Goal: Information Seeking & Learning: Learn about a topic

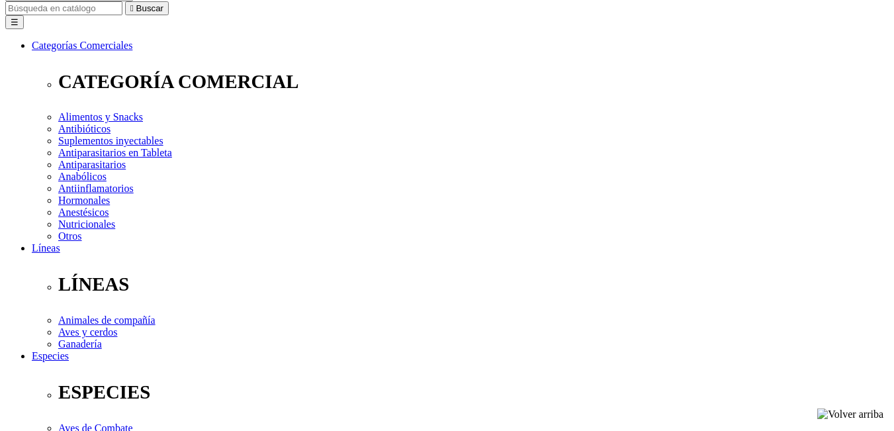
scroll to position [199, 0]
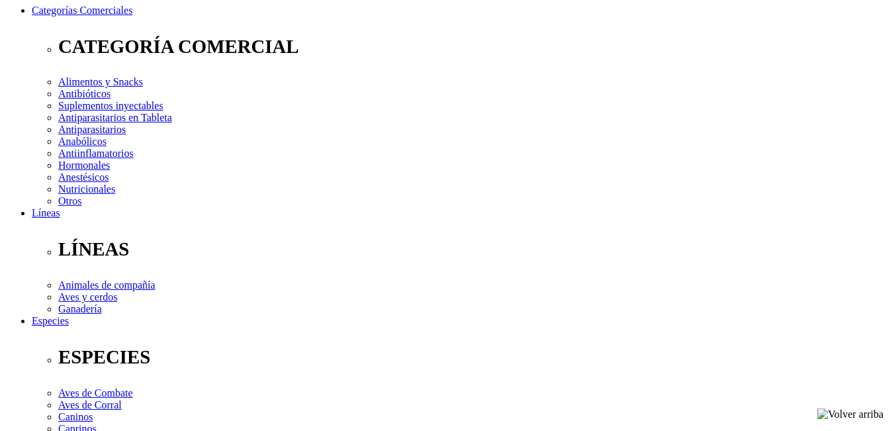
select select "2"
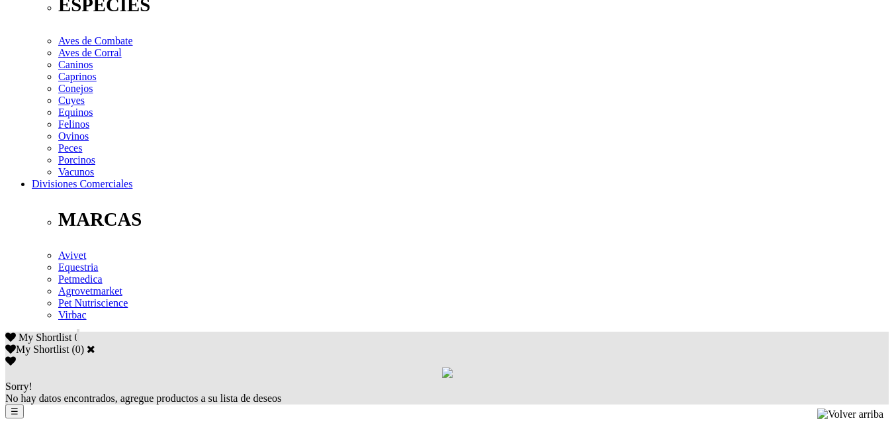
scroll to position [556, 0]
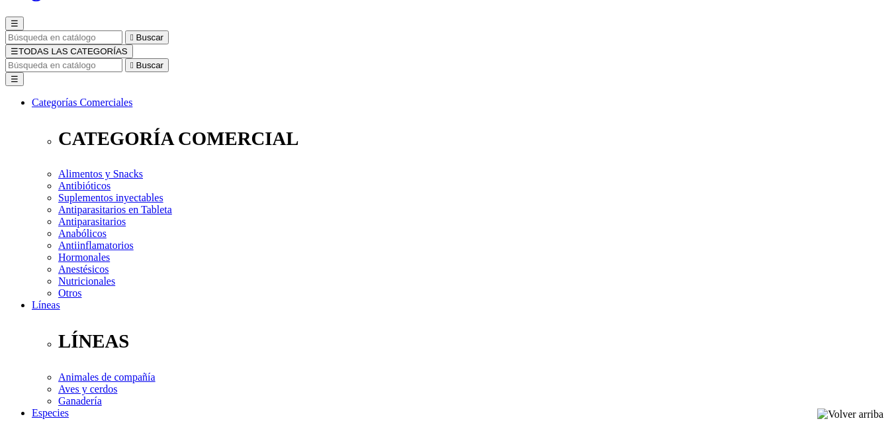
scroll to position [0, 0]
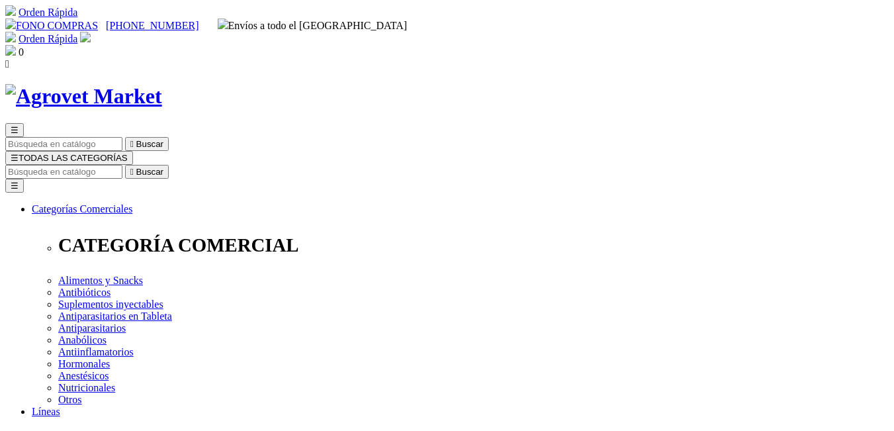
click at [122, 165] on input "Buscar" at bounding box center [63, 172] width 117 height 14
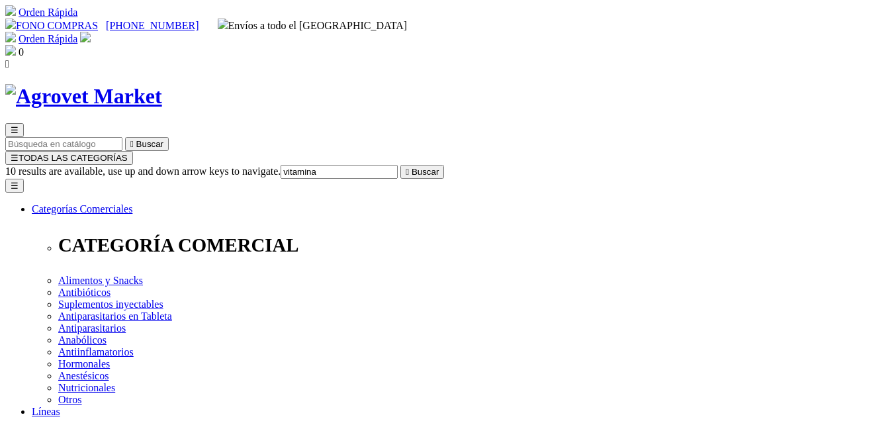
type input "vitamina e"
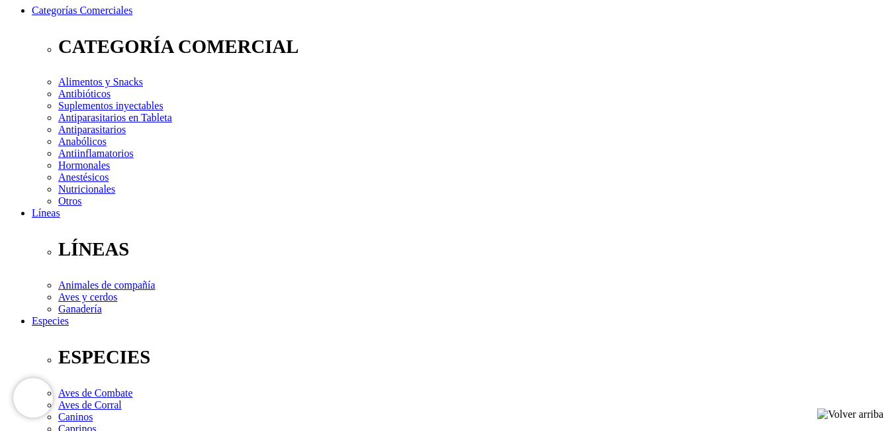
select select "3"
select select "4"
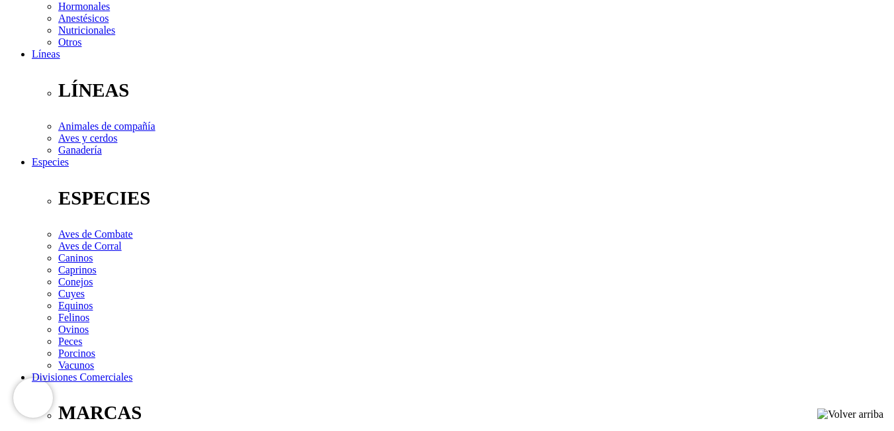
scroll to position [159, 0]
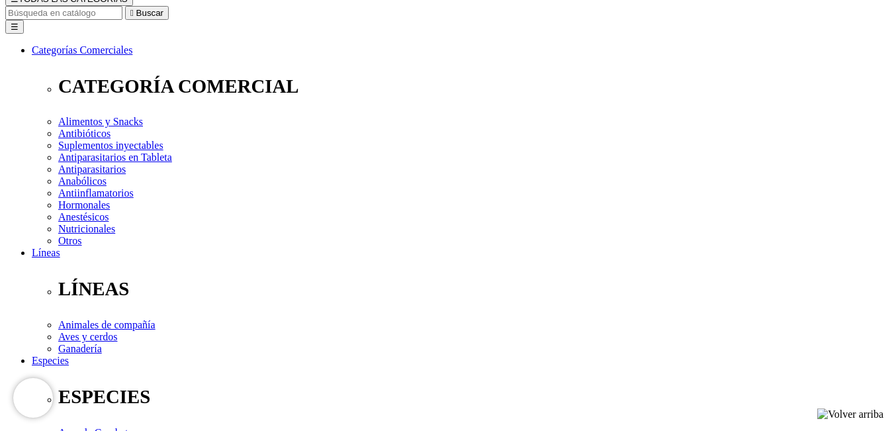
select select "3"
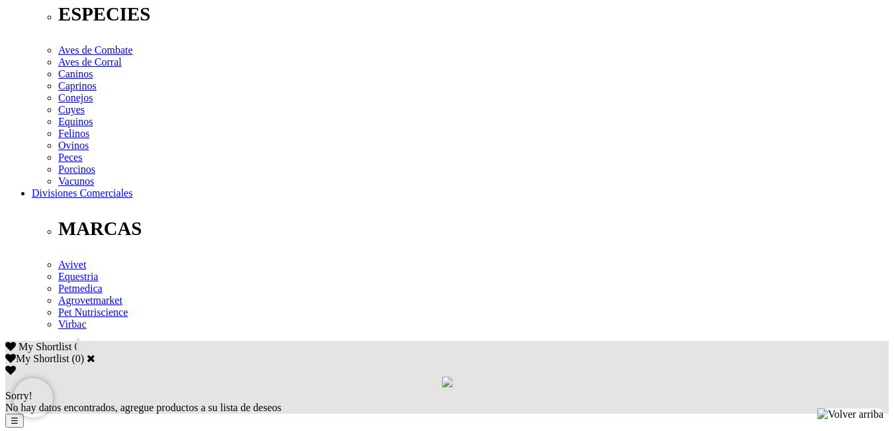
scroll to position [556, 0]
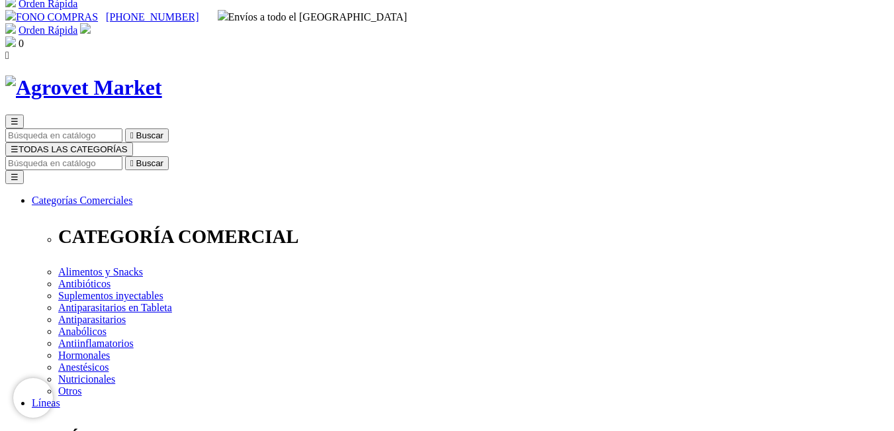
scroll to position [0, 0]
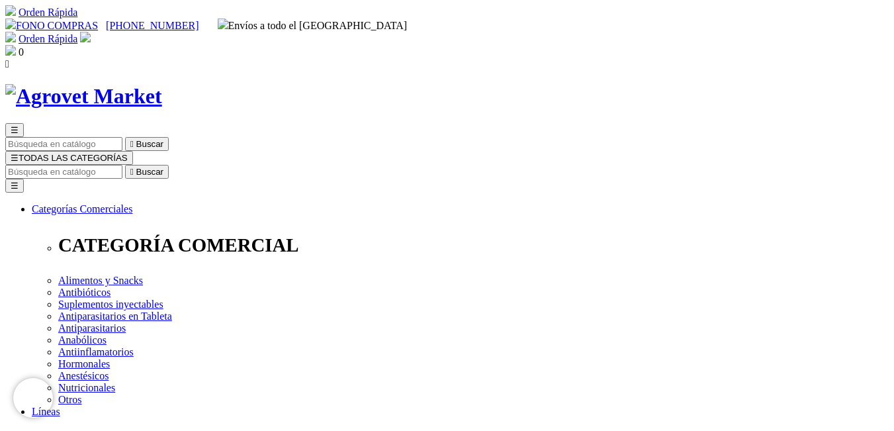
click at [122, 165] on input "Buscar" at bounding box center [63, 172] width 117 height 14
type input "MODI"
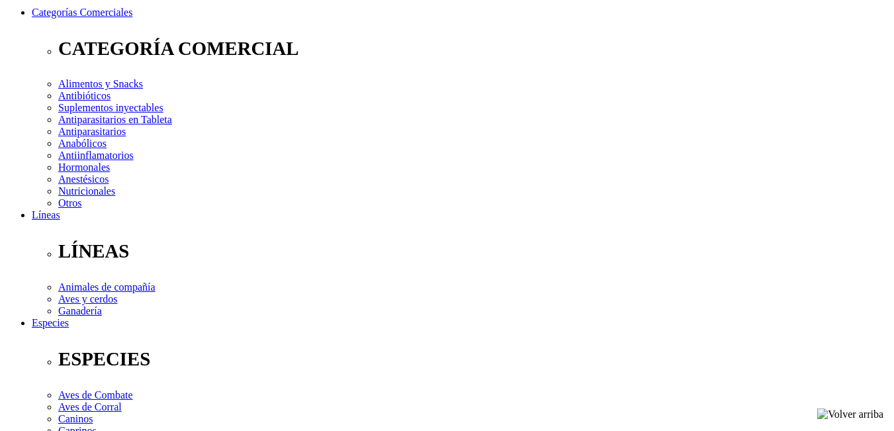
scroll to position [199, 0]
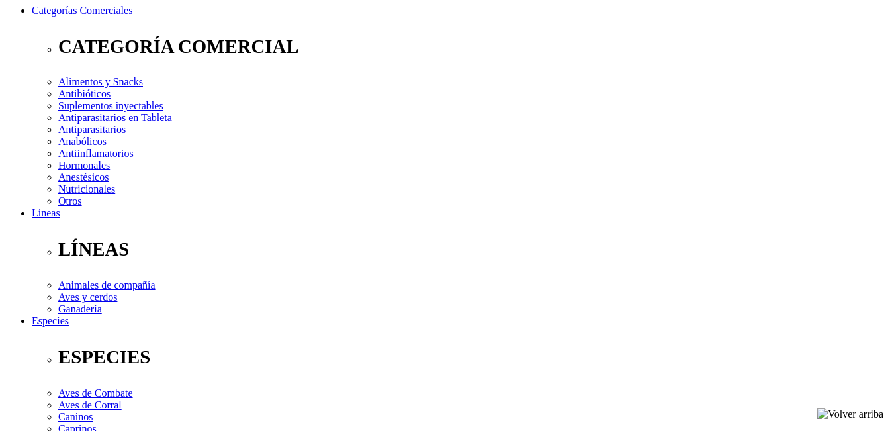
select select "2"
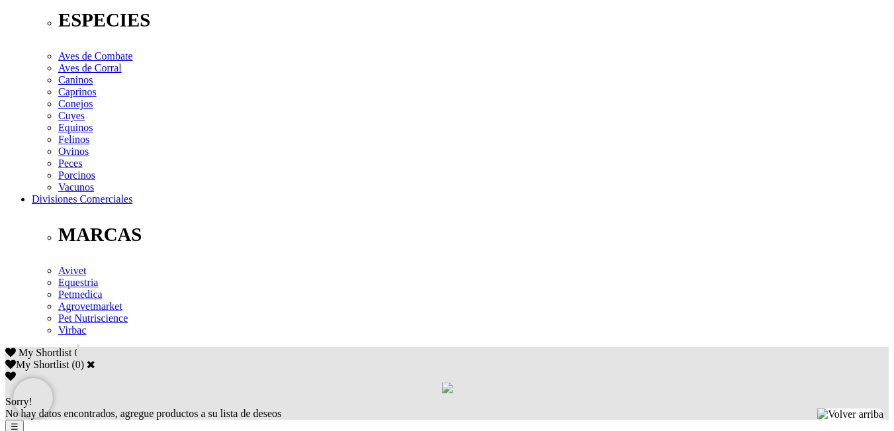
scroll to position [556, 0]
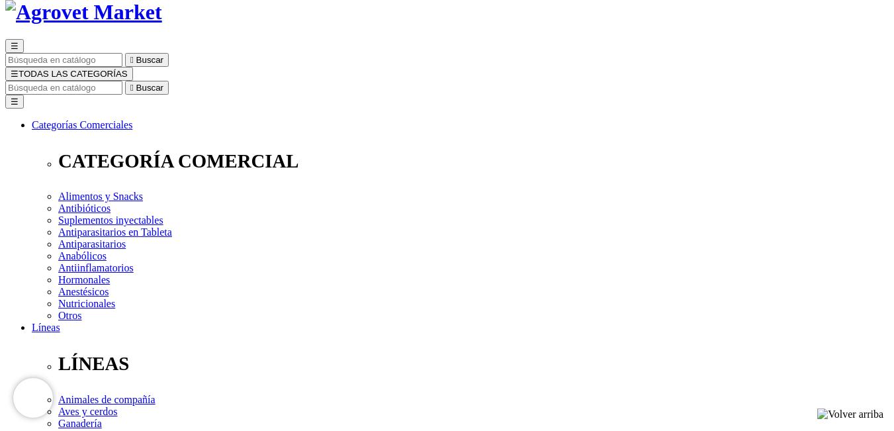
scroll to position [0, 0]
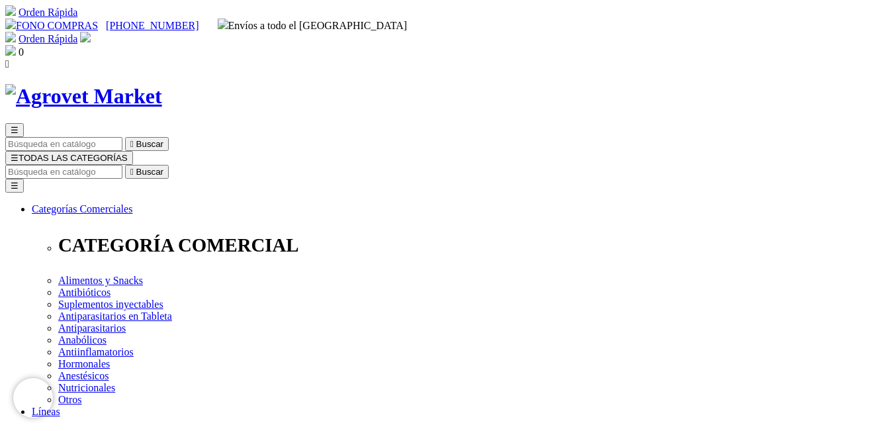
click at [122, 165] on input "Buscar" at bounding box center [63, 172] width 117 height 14
paste input "Hidroxicobalamina"
click at [198, 165] on input "Hidroxicobalamina" at bounding box center [139, 172] width 117 height 14
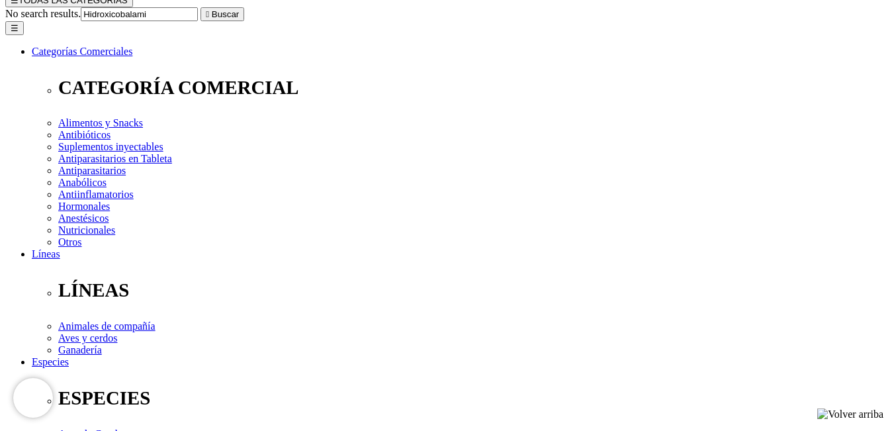
scroll to position [199, 0]
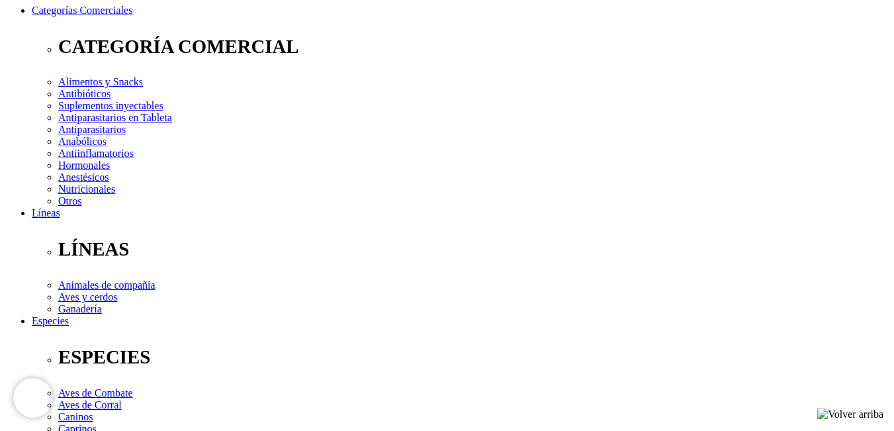
type input "Hidroxicobalami"
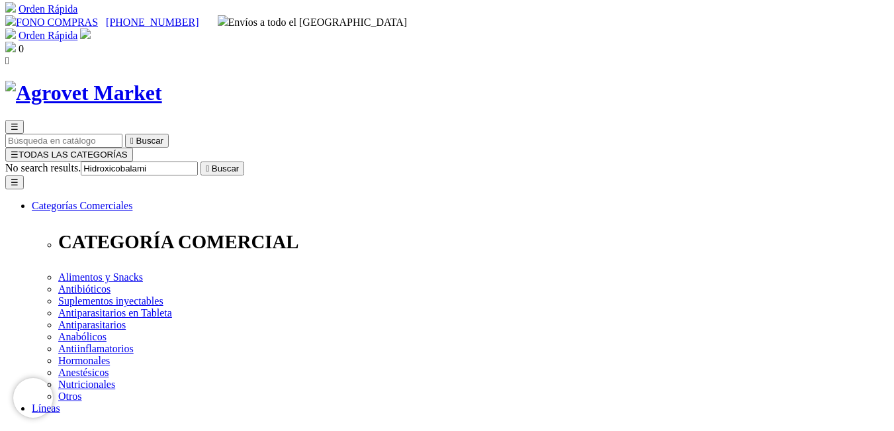
scroll to position [0, 0]
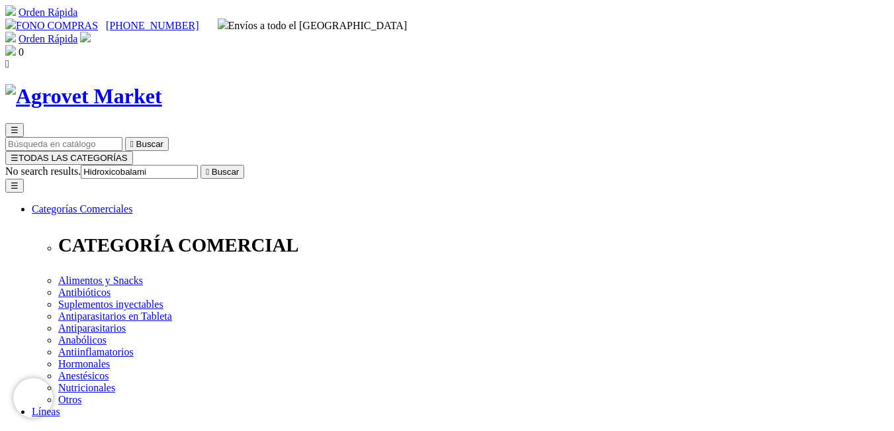
drag, startPoint x: 629, startPoint y: 68, endPoint x: 707, endPoint y: 65, distance: 78.8
click at [198, 165] on input "Hidroxicobalami" at bounding box center [139, 172] width 117 height 14
click at [244, 165] on button " Buscar" at bounding box center [223, 172] width 44 height 14
click at [198, 165] on input "Hidroxicobalami" at bounding box center [139, 172] width 117 height 14
click at [122, 165] on input "Hidroxicobalami" at bounding box center [63, 172] width 117 height 14
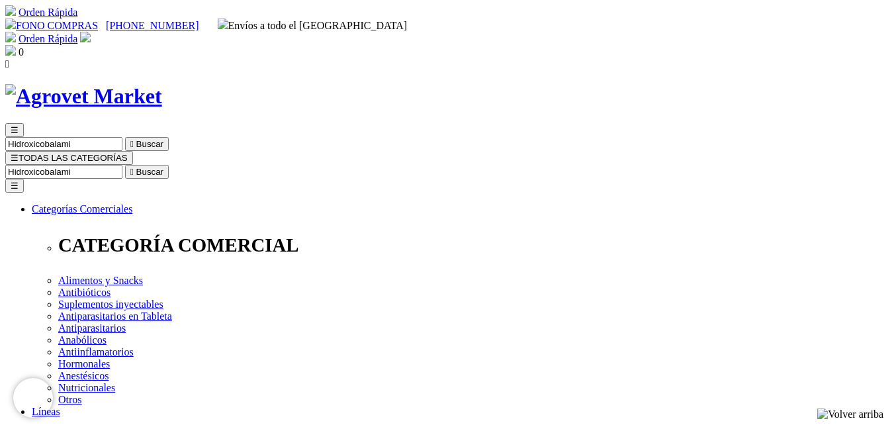
drag, startPoint x: 705, startPoint y: 66, endPoint x: 610, endPoint y: 71, distance: 96.1
click at [122, 165] on input "Hidroxicobalami" at bounding box center [63, 172] width 117 height 14
type input "Hidroxi"
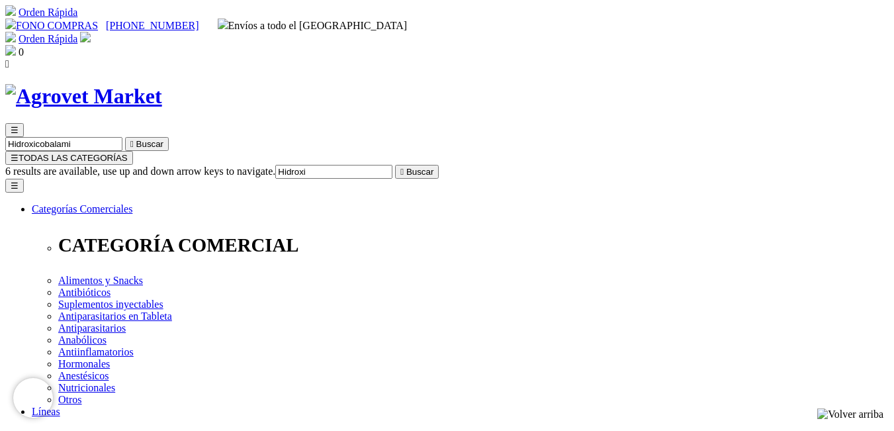
drag, startPoint x: 361, startPoint y: 102, endPoint x: 334, endPoint y: 107, distance: 27.0
drag, startPoint x: 334, startPoint y: 107, endPoint x: 350, endPoint y: 89, distance: 24.4
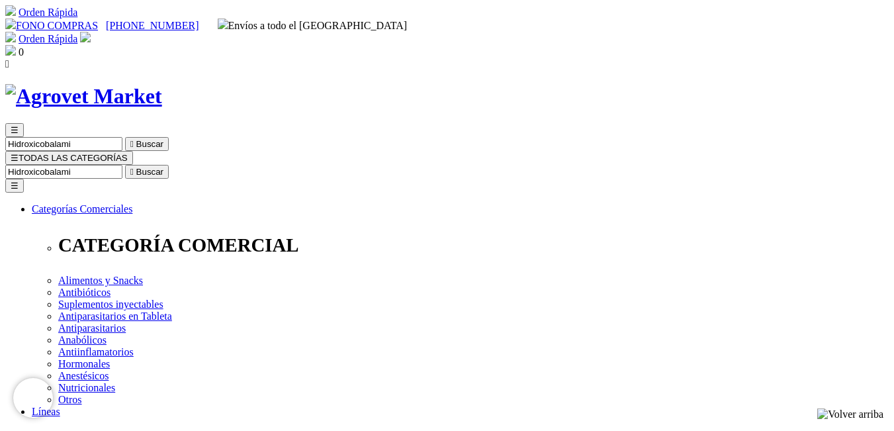
click at [169, 165] on button " Buscar" at bounding box center [147, 172] width 44 height 14
drag, startPoint x: 663, startPoint y: 66, endPoint x: 719, endPoint y: 67, distance: 56.3
click at [719, 165] on form "Hidroxicobalami  Buscar" at bounding box center [447, 172] width 884 height 14
type input "Hidroxi"
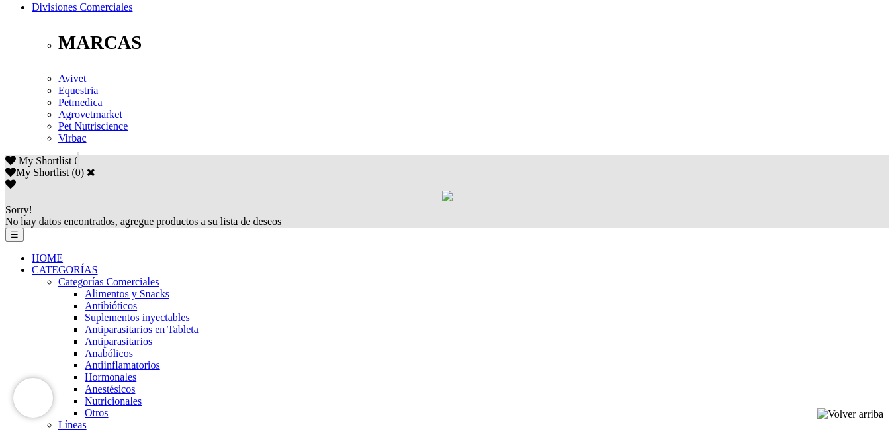
scroll to position [728, 0]
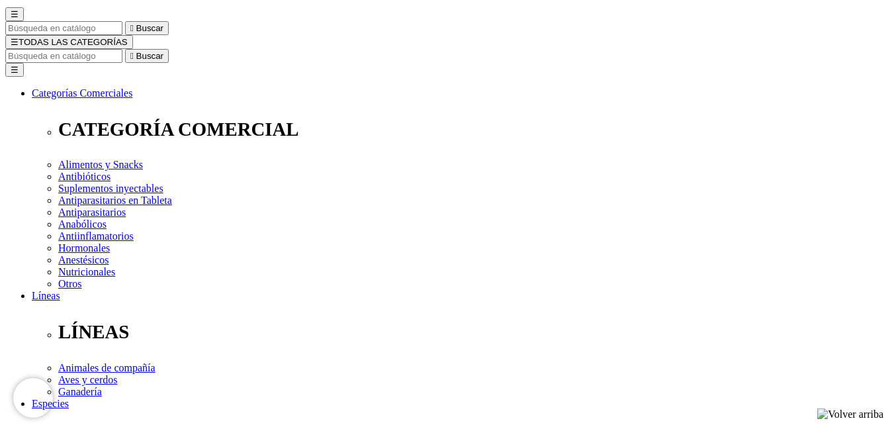
scroll to position [132, 0]
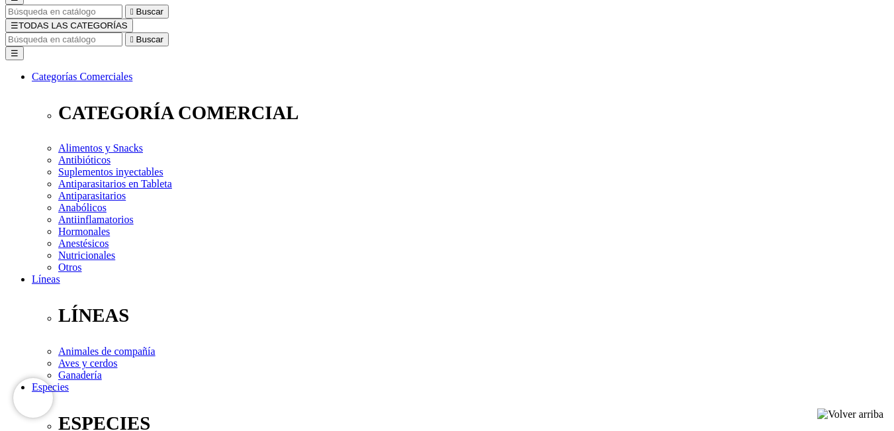
select select "4"
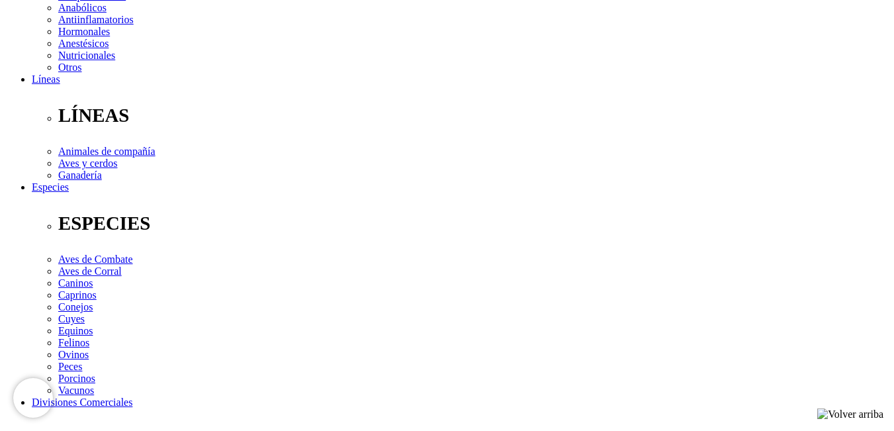
scroll to position [397, 0]
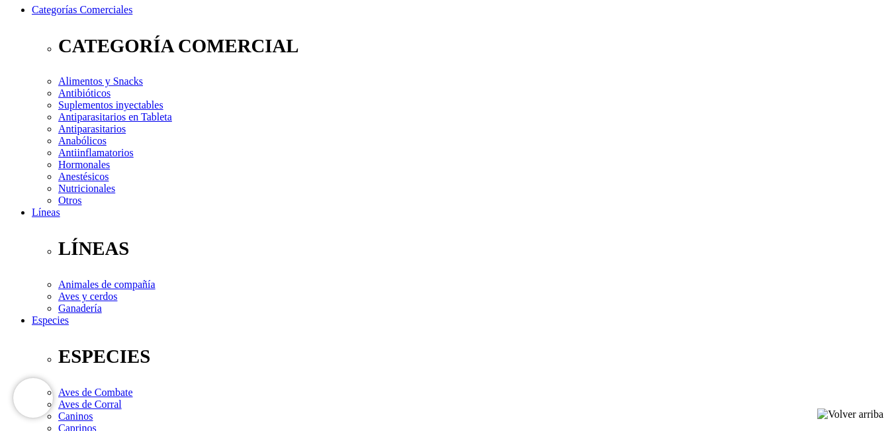
scroll to position [199, 0]
select select "3"
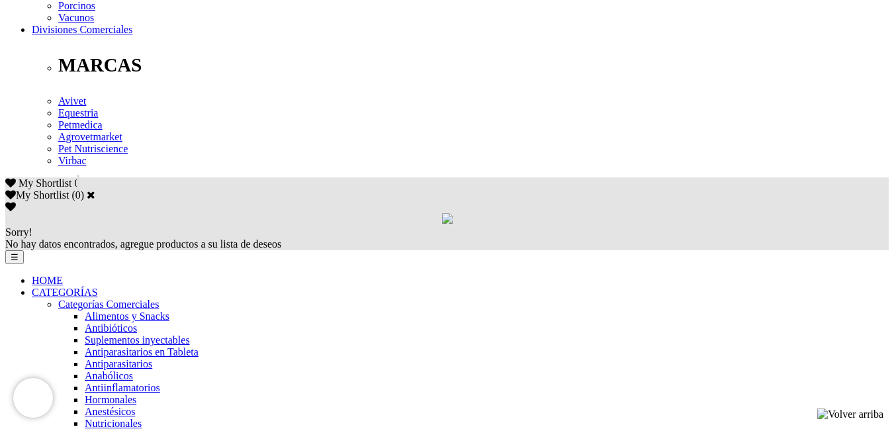
scroll to position [728, 0]
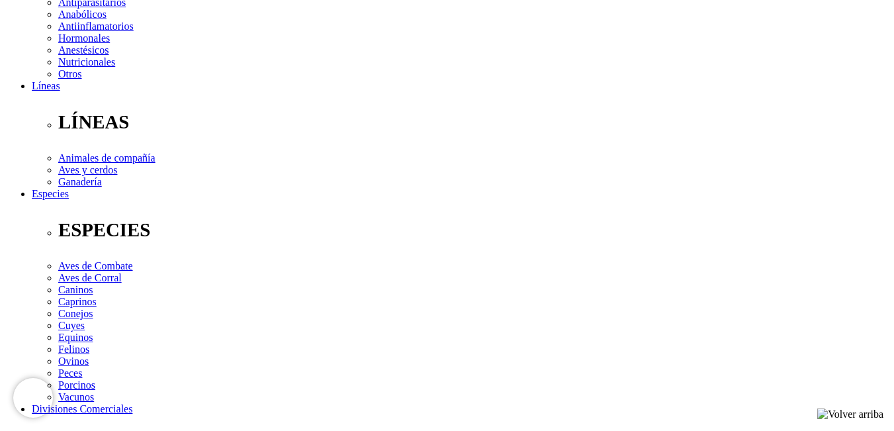
scroll to position [265, 0]
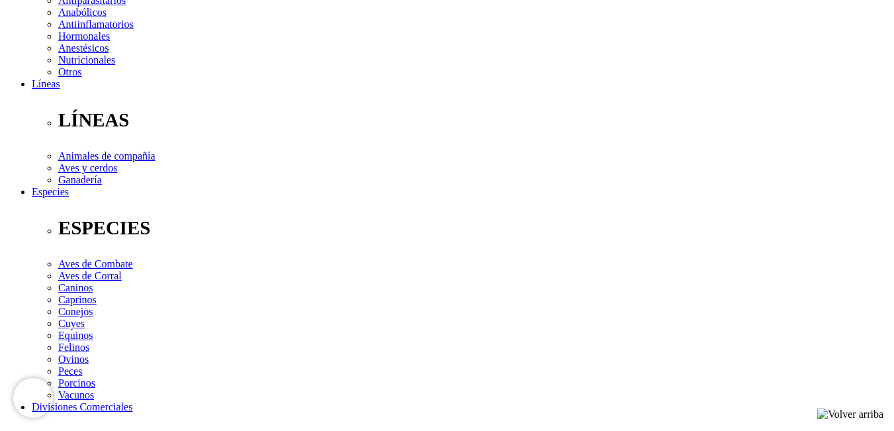
scroll to position [397, 0]
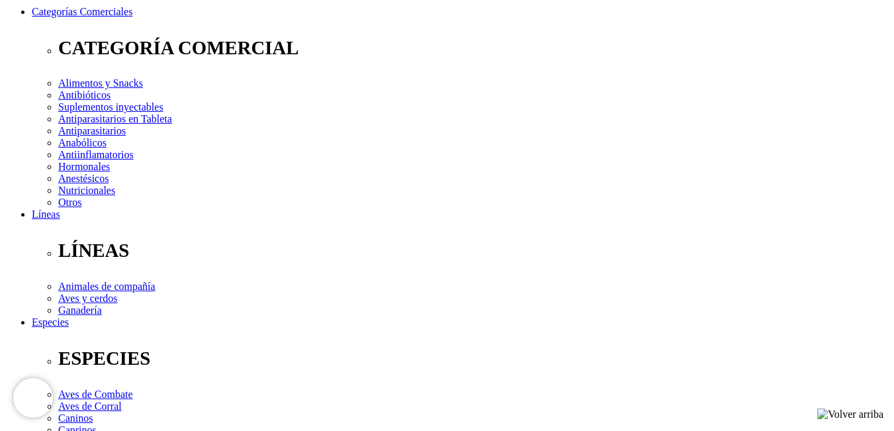
scroll to position [331, 0]
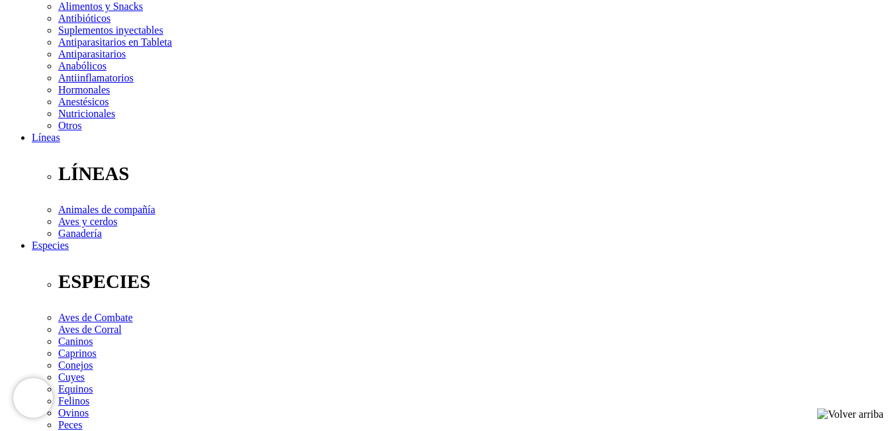
scroll to position [199, 0]
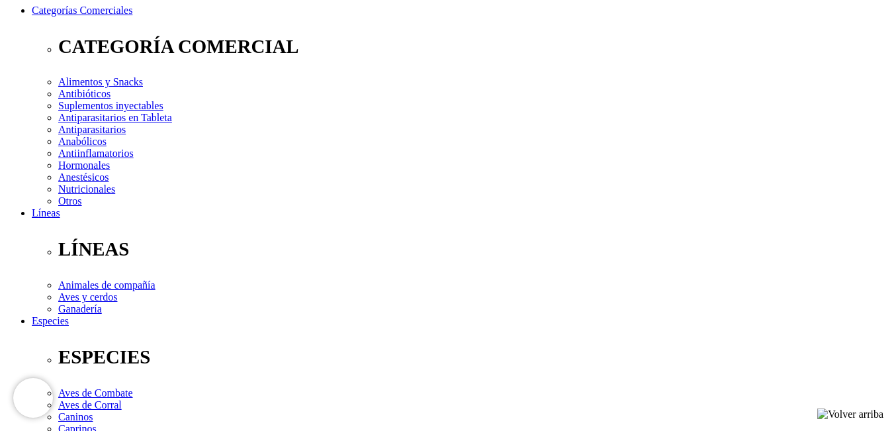
select select "2"
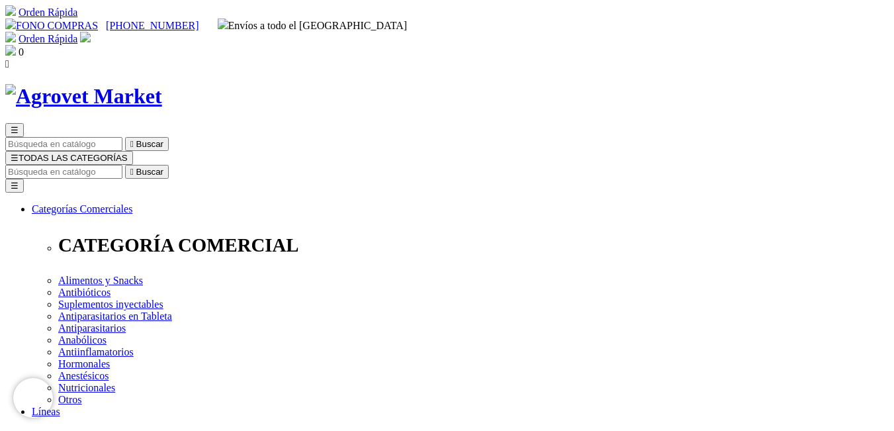
click at [122, 165] on input "Buscar" at bounding box center [63, 172] width 117 height 14
type input "vitam"
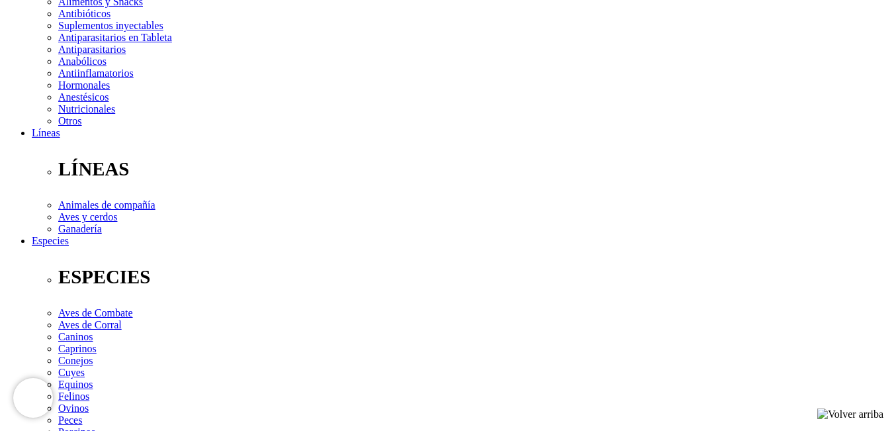
scroll to position [265, 0]
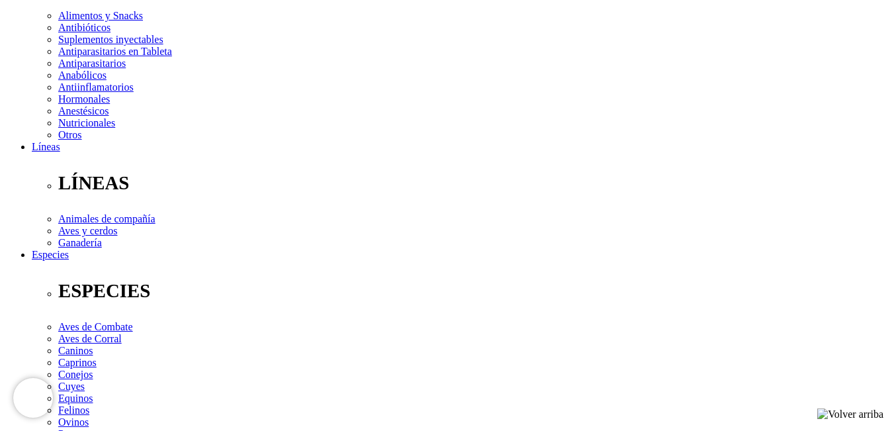
select select "3"
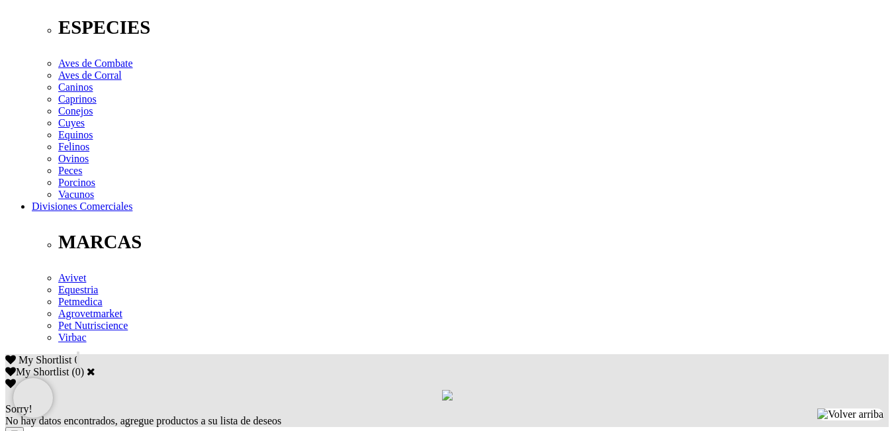
scroll to position [529, 0]
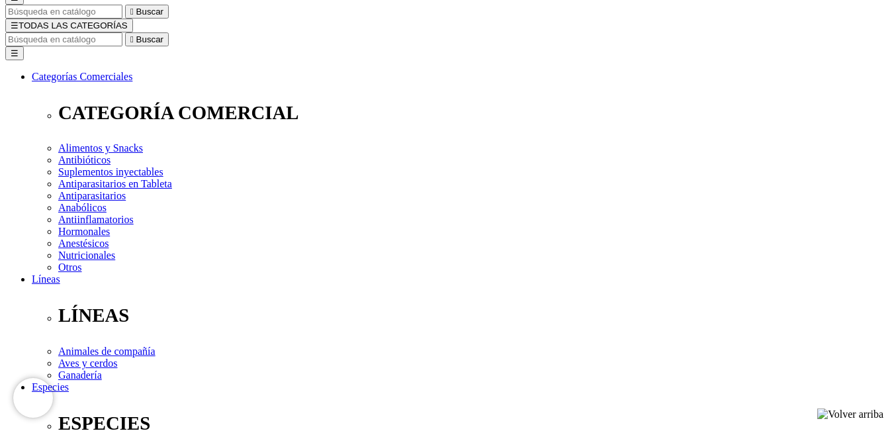
scroll to position [0, 0]
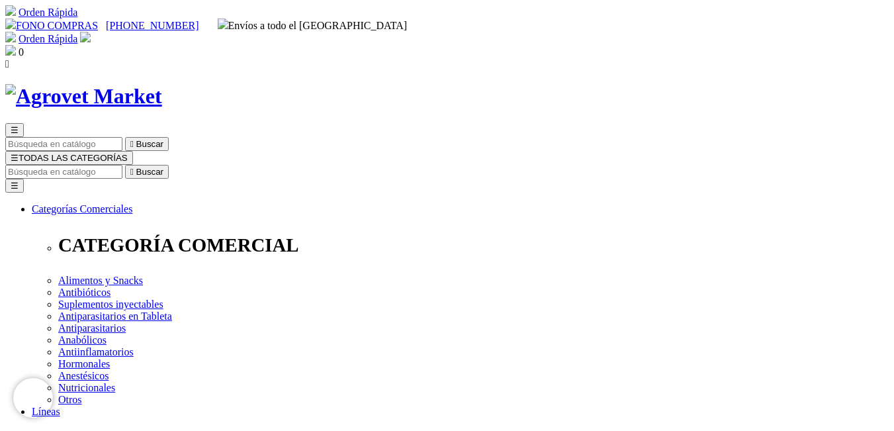
click at [122, 165] on input "Buscar" at bounding box center [63, 172] width 117 height 14
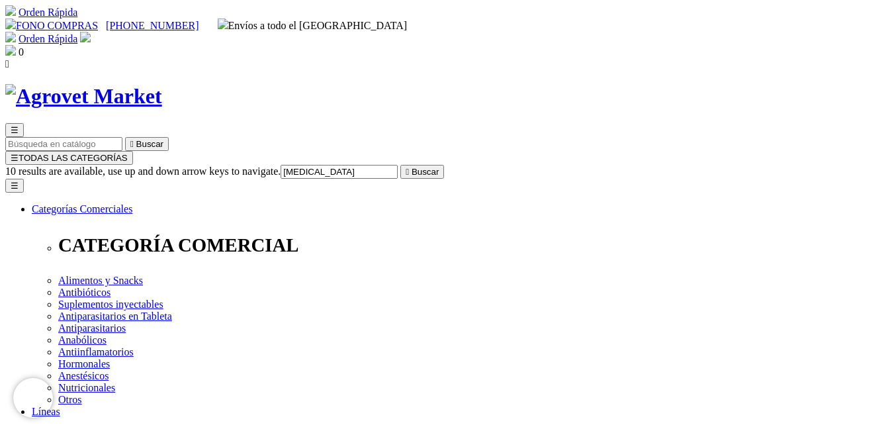
drag, startPoint x: 371, startPoint y: 136, endPoint x: 326, endPoint y: 134, distance: 44.4
type input "vitamina e"
drag, startPoint x: 326, startPoint y: 134, endPoint x: 886, endPoint y: 187, distance: 562.5
click at [444, 165] on button " Buscar" at bounding box center [422, 172] width 44 height 14
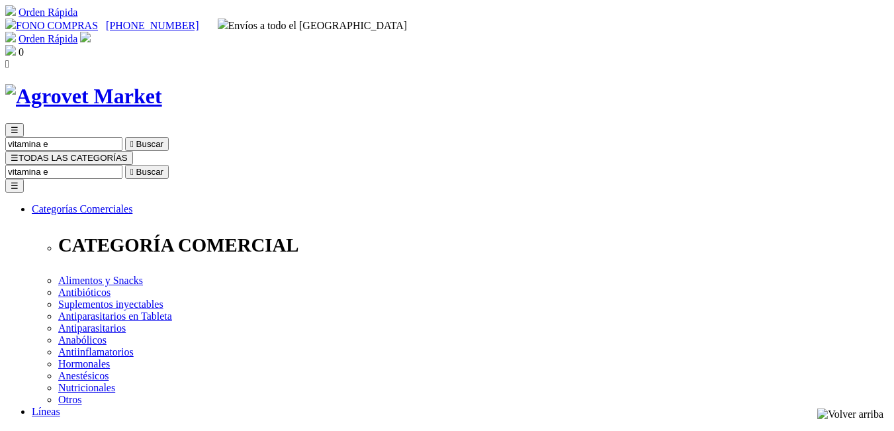
scroll to position [66, 0]
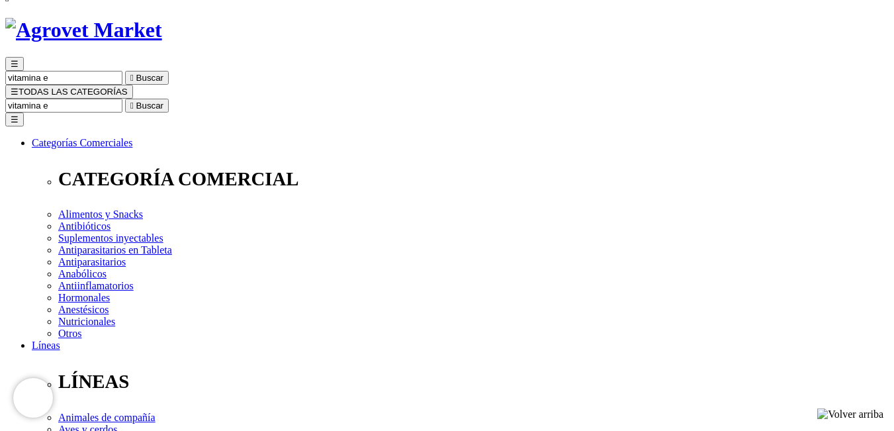
drag, startPoint x: 249, startPoint y: 220, endPoint x: 862, endPoint y: 235, distance: 613.7
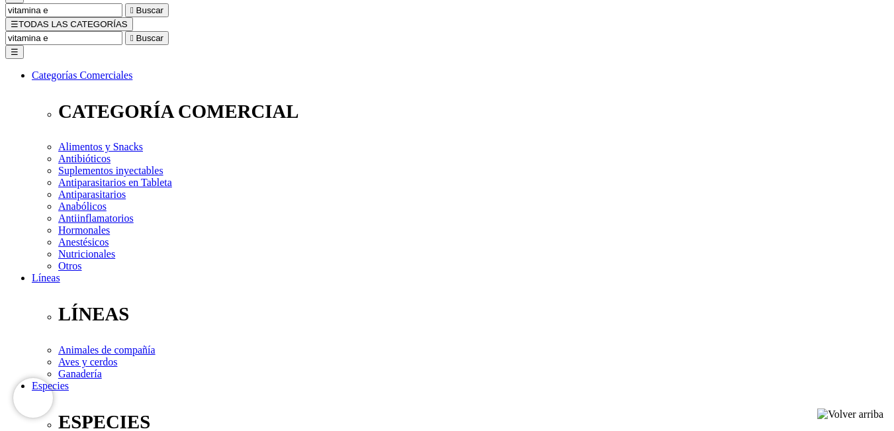
scroll to position [132, 0]
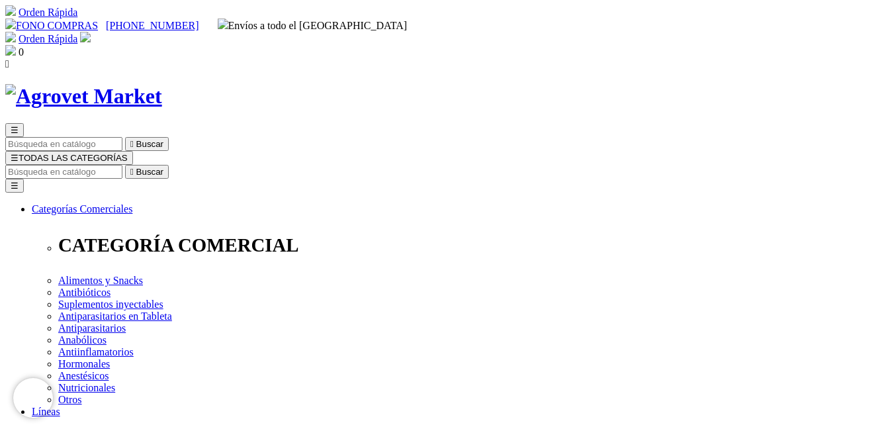
click at [122, 165] on input "Buscar" at bounding box center [63, 172] width 117 height 14
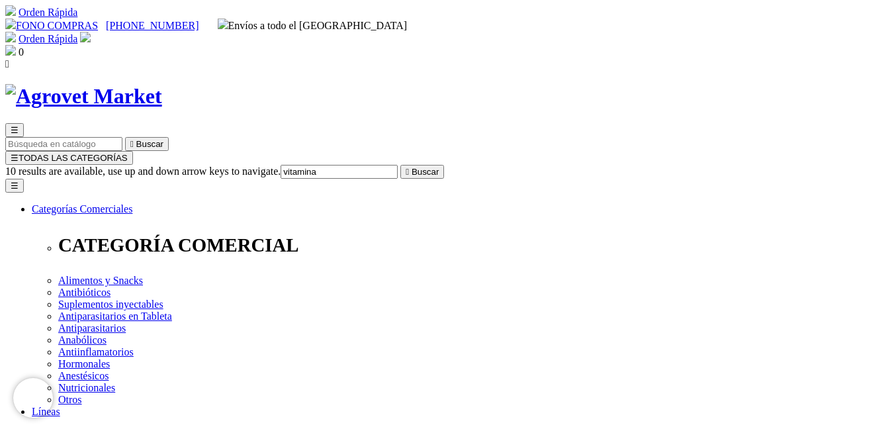
type input "vitamina e"
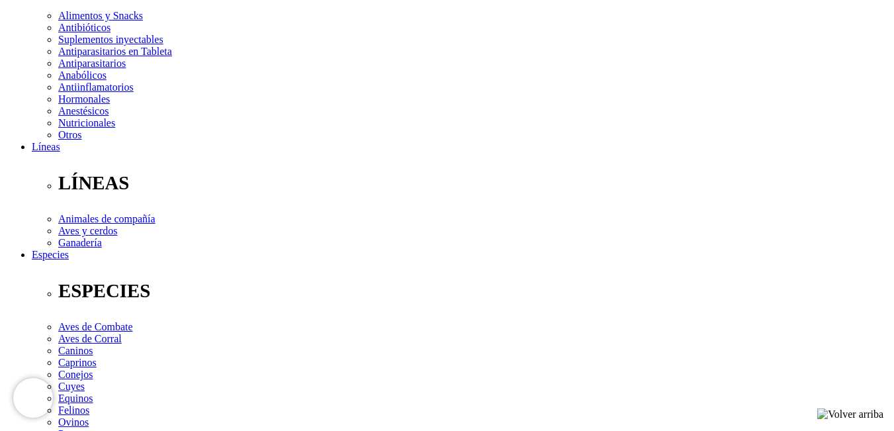
scroll to position [132, 0]
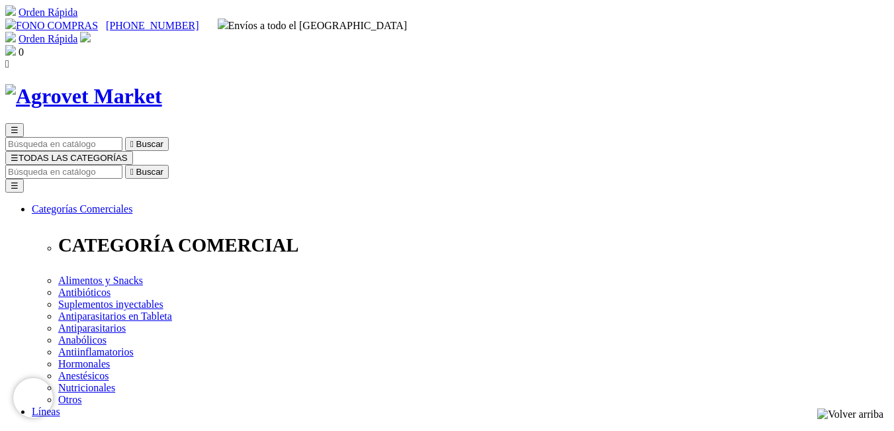
click at [122, 165] on input "Buscar" at bounding box center [63, 172] width 117 height 14
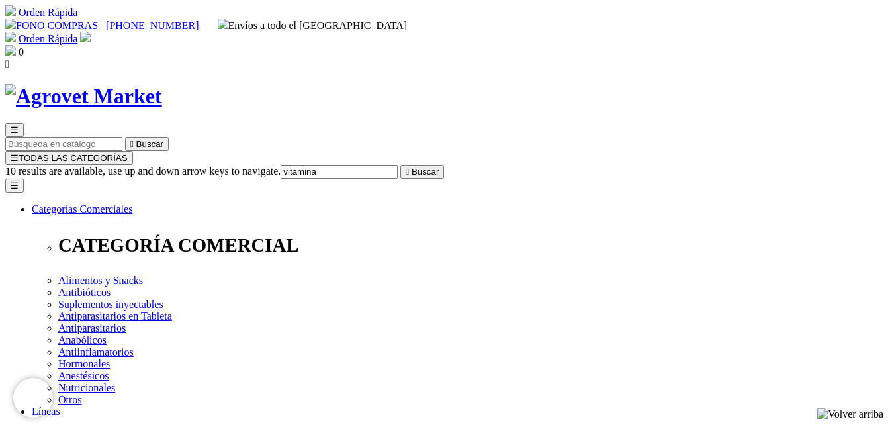
type input "vitamina e"
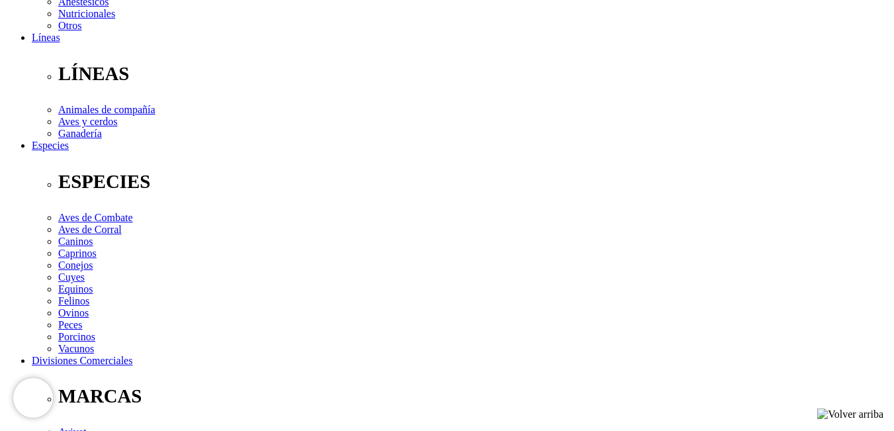
scroll to position [397, 0]
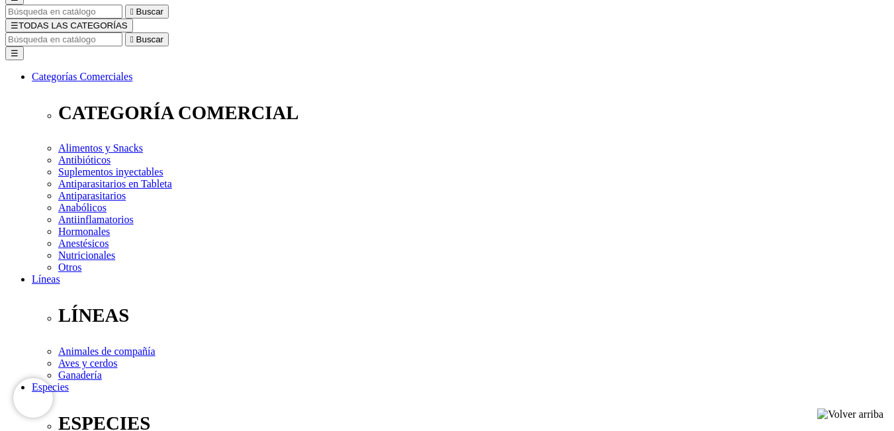
scroll to position [0, 0]
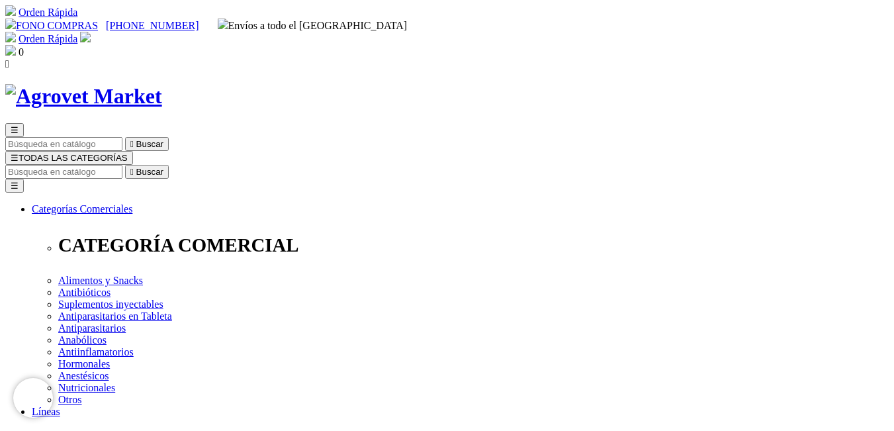
click at [122, 165] on input "Buscar" at bounding box center [63, 172] width 117 height 14
type input "e"
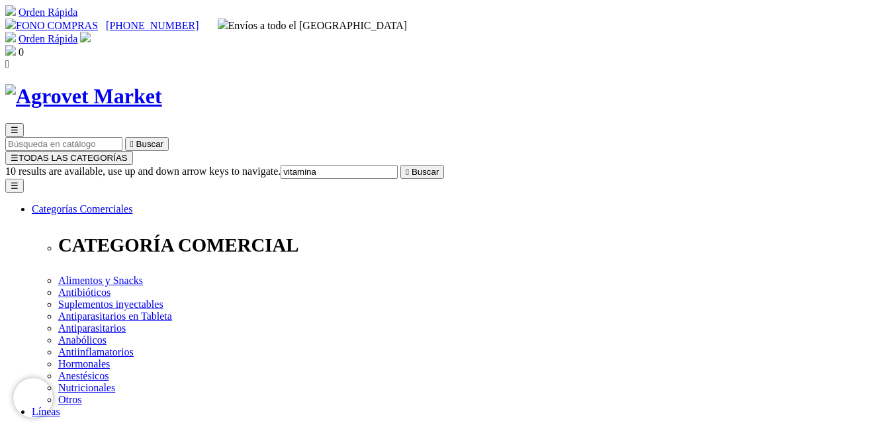
type input "vitamina e"
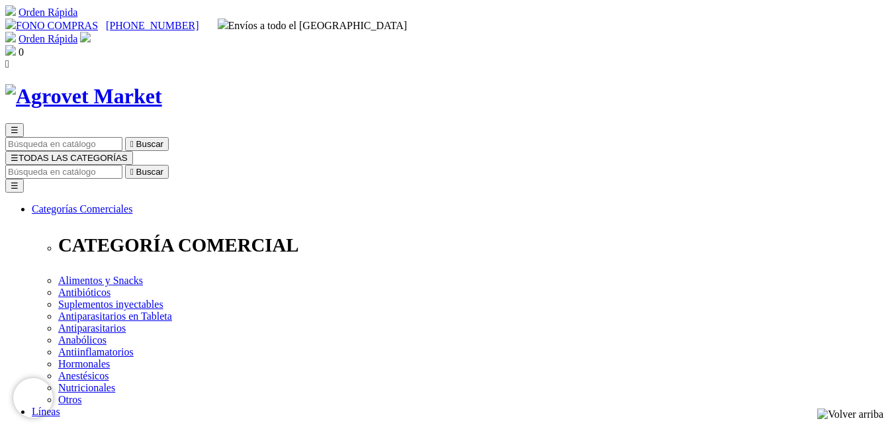
scroll to position [132, 0]
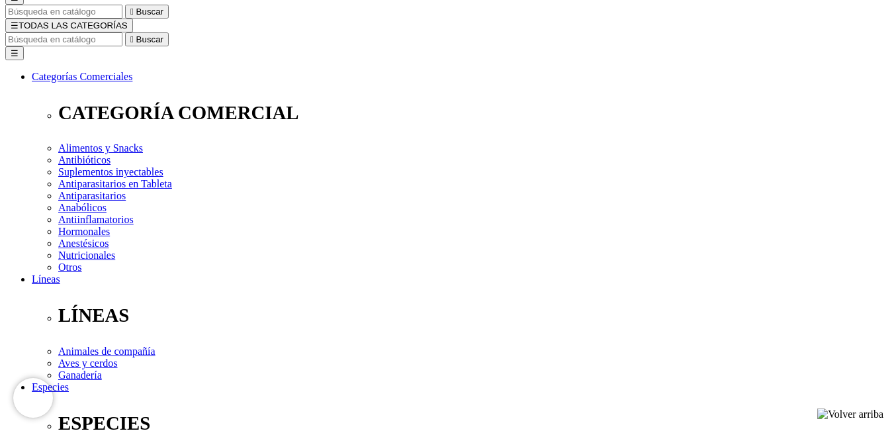
select select "3"
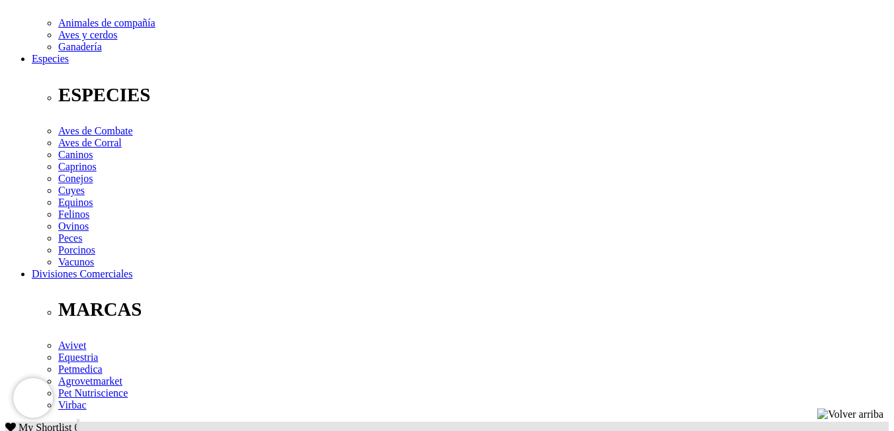
scroll to position [463, 0]
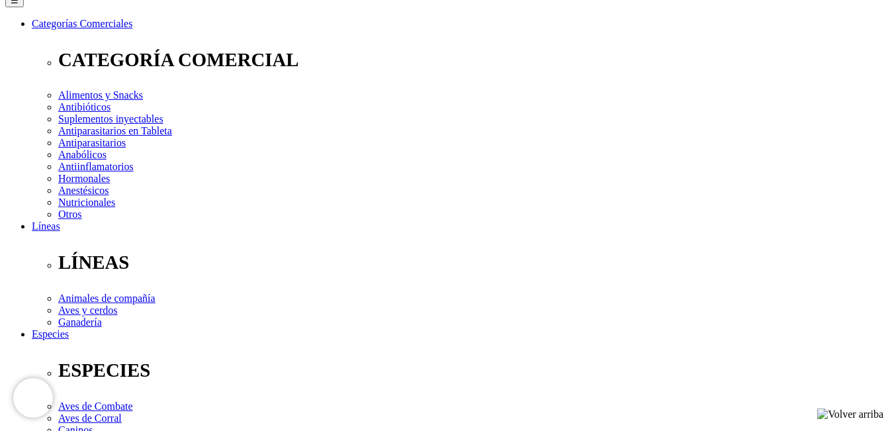
scroll to position [132, 0]
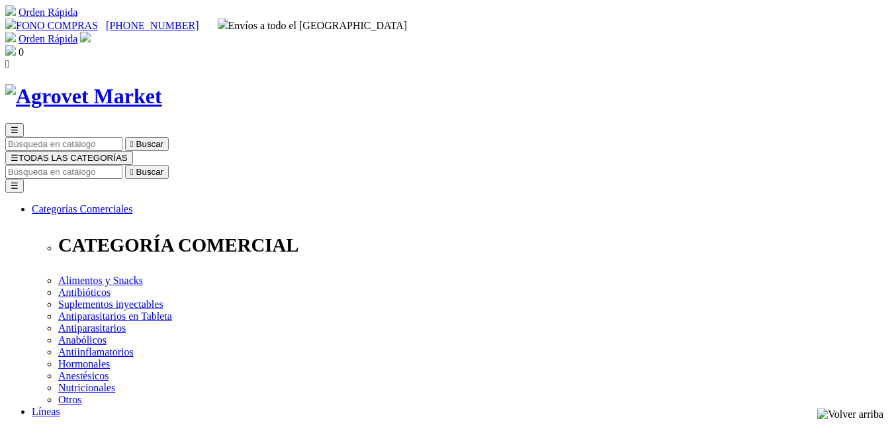
select select "3"
click at [122, 165] on input "Buscar" at bounding box center [63, 172] width 117 height 14
type input "vitamina a"
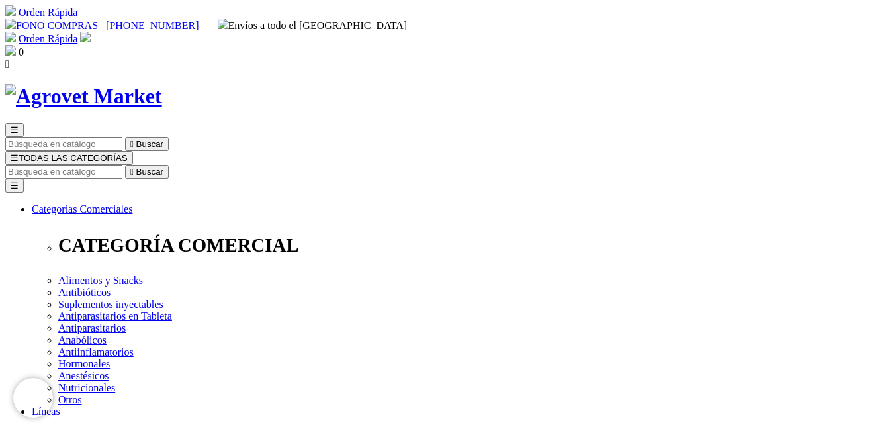
click at [122, 165] on input "Buscar" at bounding box center [63, 172] width 117 height 14
click at [198, 165] on input "arginia" at bounding box center [139, 172] width 117 height 14
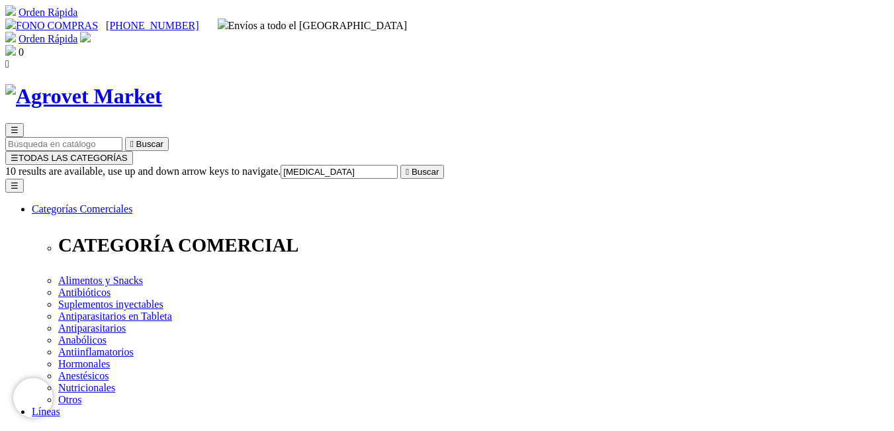
type input "[MEDICAL_DATA]"
click at [409, 167] on icon "" at bounding box center [407, 172] width 3 height 10
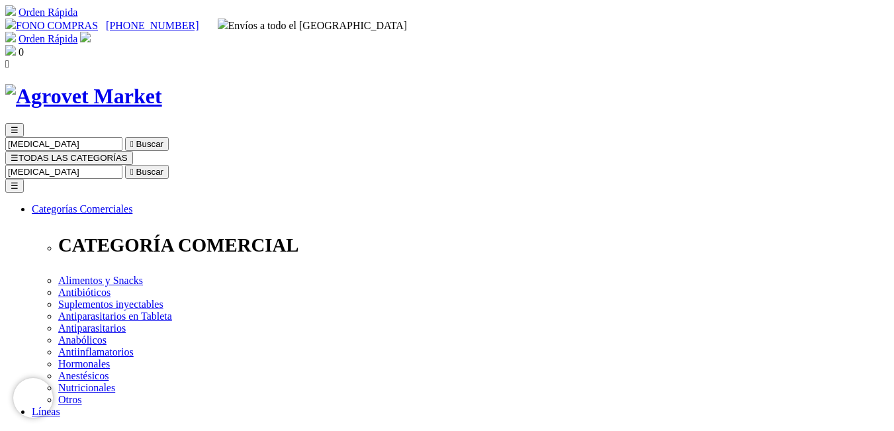
click at [122, 165] on input "arginina" at bounding box center [63, 172] width 117 height 14
paste input "Citrato [PERSON_NAME] amoniacal"
type input "Citrato [PERSON_NAME] amoniacal"
click at [134, 167] on icon "" at bounding box center [131, 172] width 3 height 10
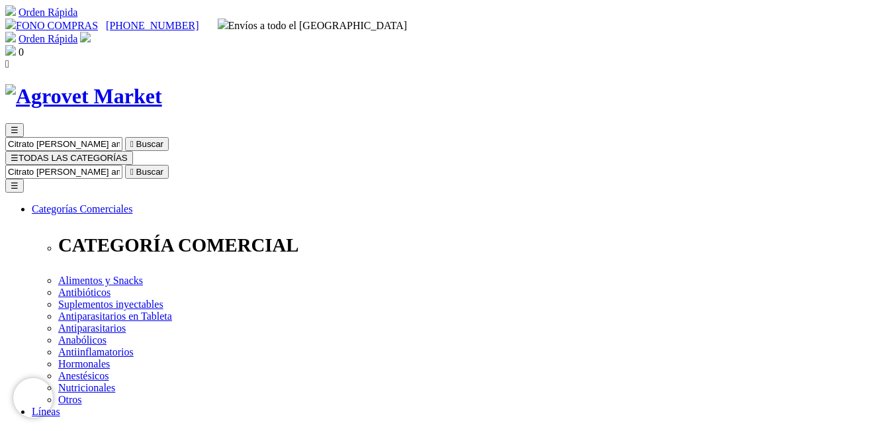
click at [122, 165] on input "Citrato [PERSON_NAME] amoniacal" at bounding box center [63, 172] width 117 height 14
paste input "Adenosin trifosfato"
type input "Adenosin trifosfato"
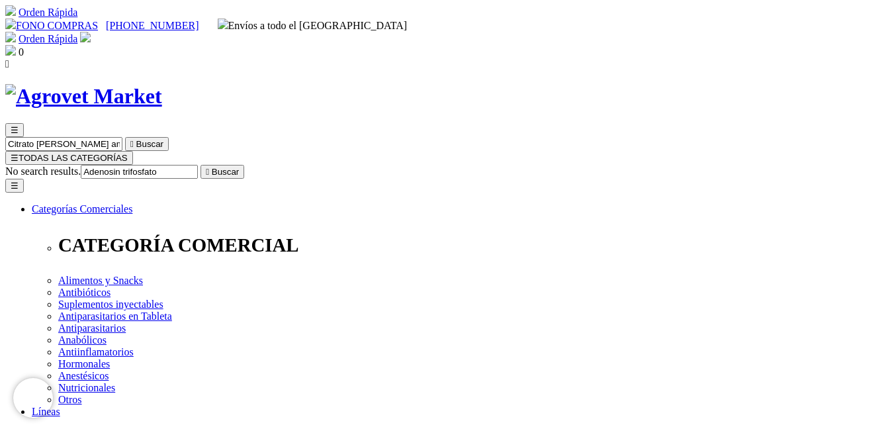
click at [201, 165] on button " Buscar" at bounding box center [223, 172] width 44 height 14
click at [122, 165] on input "Buscar" at bounding box center [63, 172] width 117 height 14
type input "atp"
drag, startPoint x: 663, startPoint y: 66, endPoint x: 617, endPoint y: 66, distance: 45.7
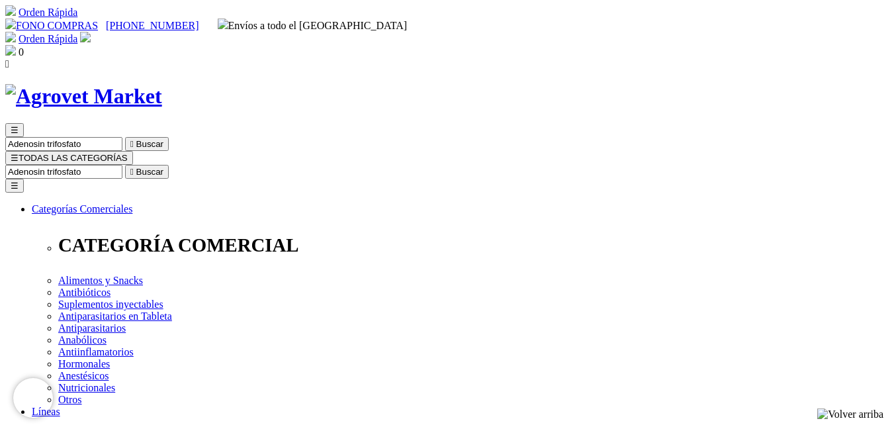
click at [122, 165] on input "Adenosin trifosfato" at bounding box center [63, 172] width 117 height 14
type input "trifosfato"
click at [201, 165] on button " Buscar" at bounding box center [223, 172] width 44 height 14
click at [122, 165] on input "trifosfato" at bounding box center [63, 172] width 117 height 14
type input "trifosfato"
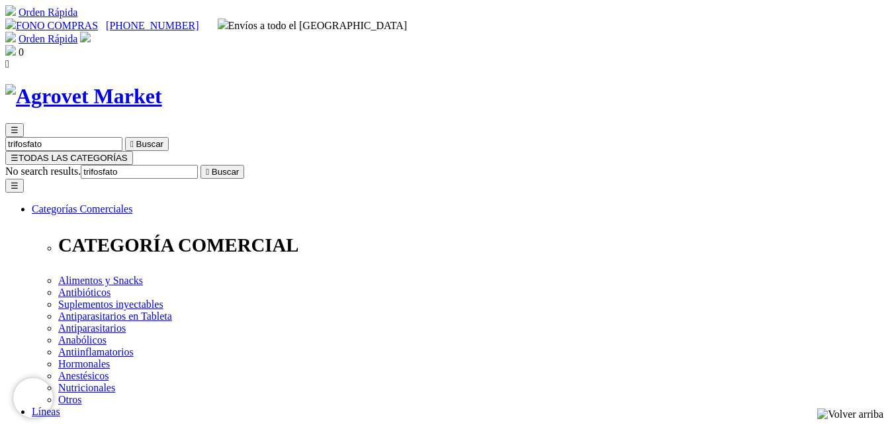
click at [244, 165] on button " Buscar" at bounding box center [223, 172] width 44 height 14
drag, startPoint x: 674, startPoint y: 62, endPoint x: 654, endPoint y: 62, distance: 20.5
click at [122, 165] on input "trifosfato" at bounding box center [63, 172] width 117 height 14
type input "fosfato"
click at [125, 165] on button " Buscar" at bounding box center [147, 172] width 44 height 14
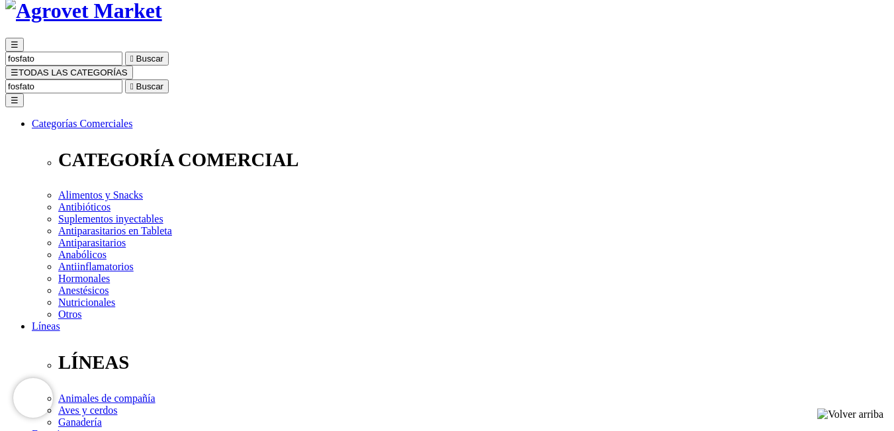
scroll to position [66, 0]
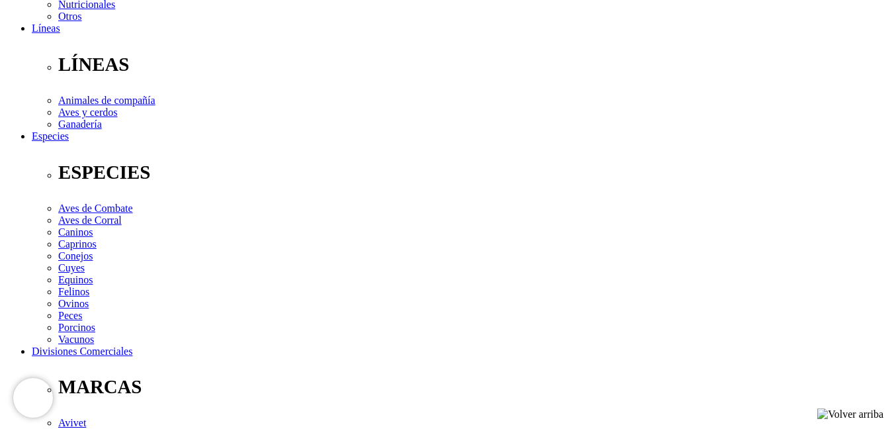
scroll to position [397, 0]
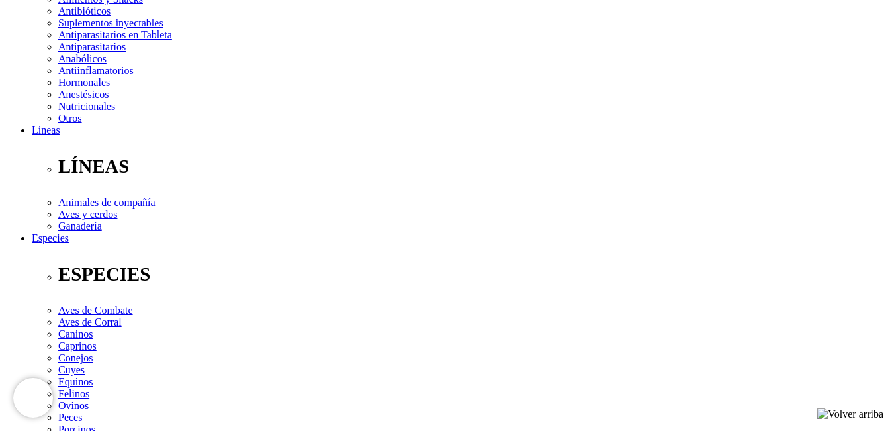
scroll to position [397, 0]
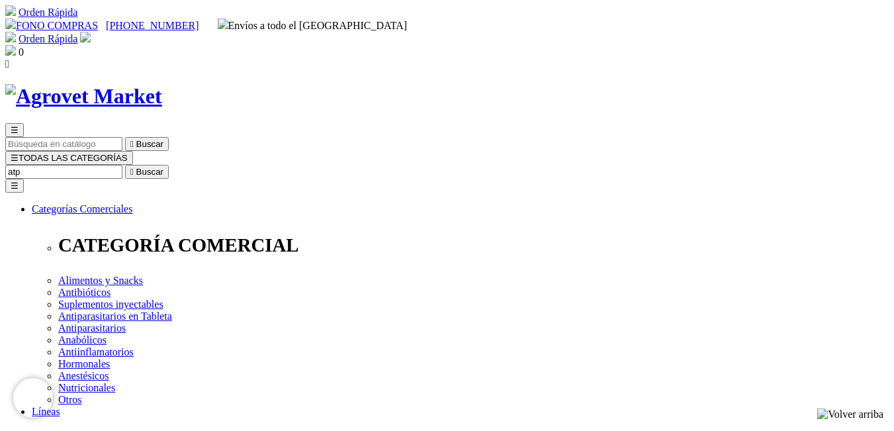
type input "atp"
click at [125, 165] on button " Buscar" at bounding box center [147, 172] width 44 height 14
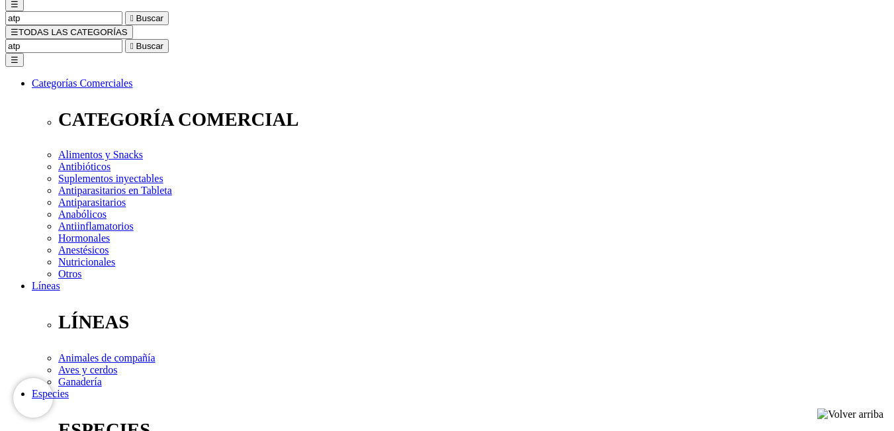
scroll to position [199, 0]
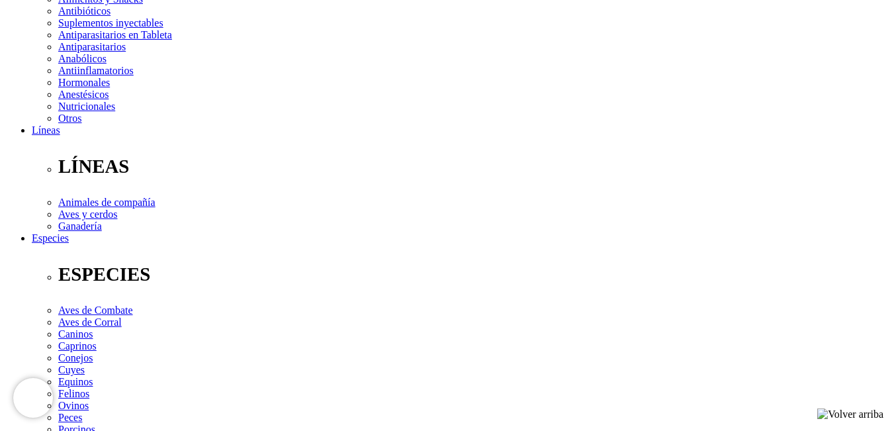
scroll to position [265, 0]
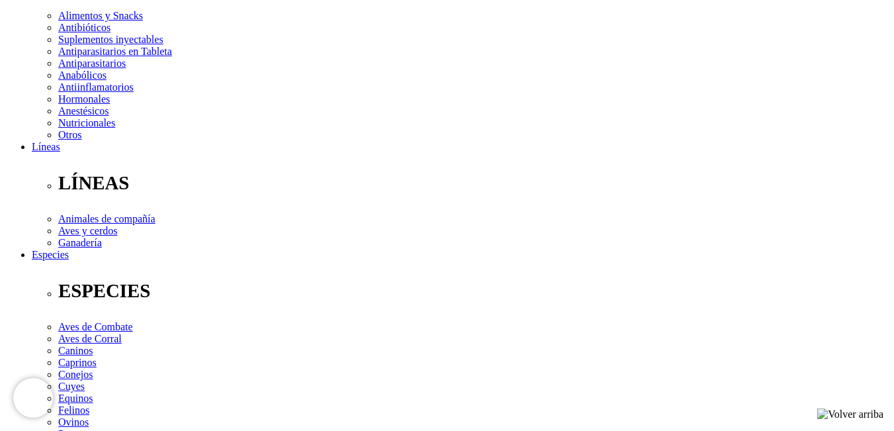
select select "3"
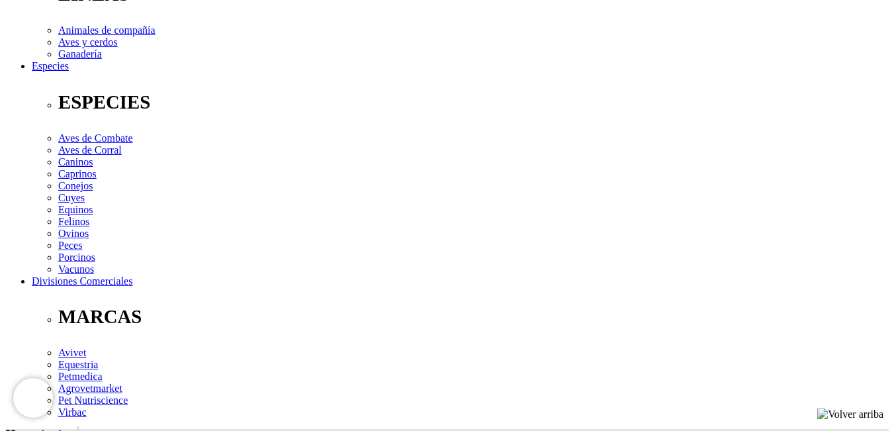
scroll to position [529, 0]
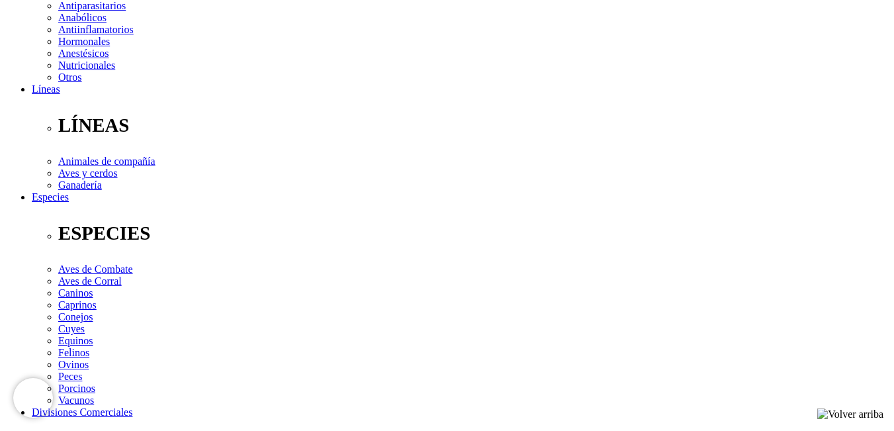
scroll to position [397, 0]
